Goal: Task Accomplishment & Management: Complete application form

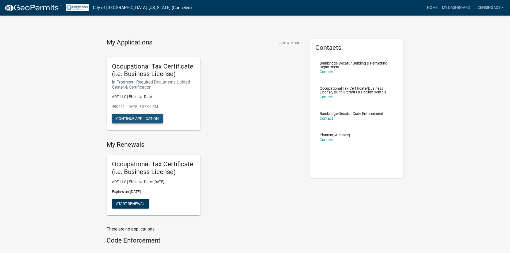
click at [152, 119] on button "Continue Application" at bounding box center [137, 119] width 51 height 10
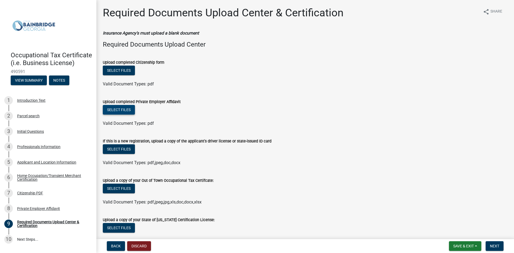
click at [121, 108] on button "Select files" at bounding box center [119, 110] width 32 height 10
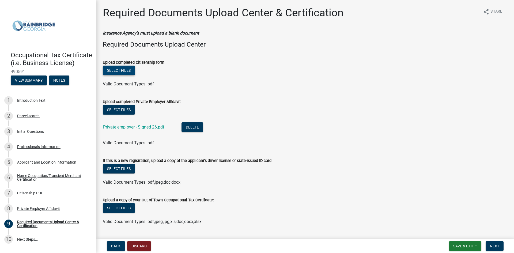
click at [128, 70] on button "Select files" at bounding box center [119, 71] width 32 height 10
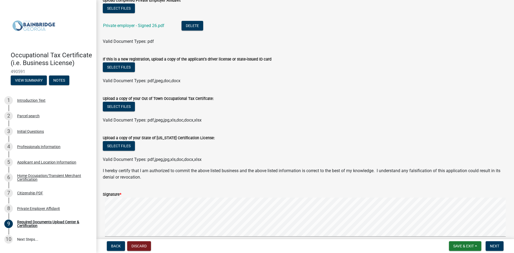
scroll to position [125, 0]
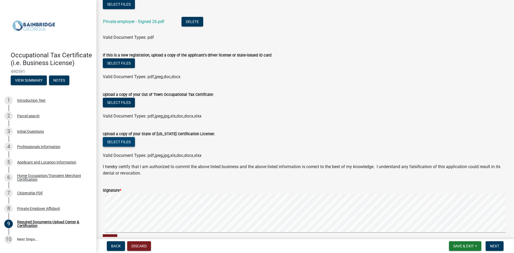
click at [119, 143] on button "Select files" at bounding box center [119, 142] width 32 height 10
click at [128, 143] on button "Select files" at bounding box center [119, 142] width 32 height 10
click at [122, 141] on button "Select files" at bounding box center [119, 142] width 32 height 10
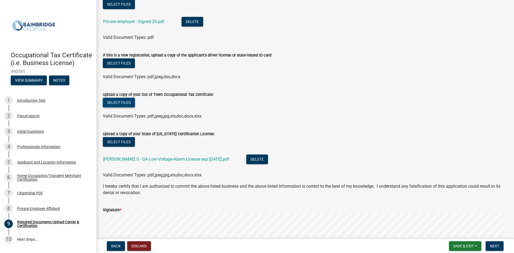
click at [127, 103] on button "Select files" at bounding box center [119, 103] width 32 height 10
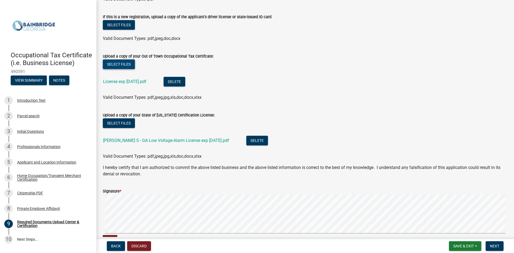
scroll to position [214, 0]
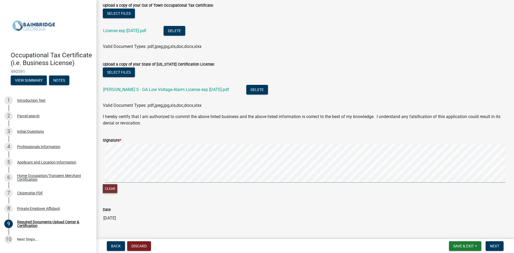
click at [109, 186] on button "Clear" at bounding box center [110, 188] width 14 height 9
click at [492, 244] on span "Next" at bounding box center [494, 246] width 9 height 4
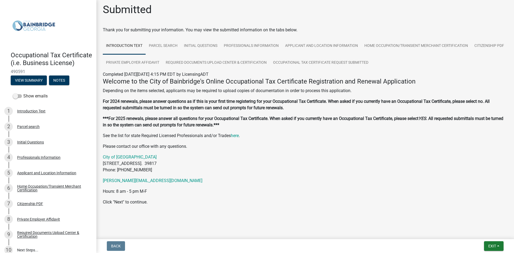
scroll to position [3, 0]
click at [493, 243] on button "Exit" at bounding box center [494, 246] width 20 height 10
click at [482, 232] on button "Save & Exit" at bounding box center [482, 232] width 43 height 13
